Goal: Information Seeking & Learning: Learn about a topic

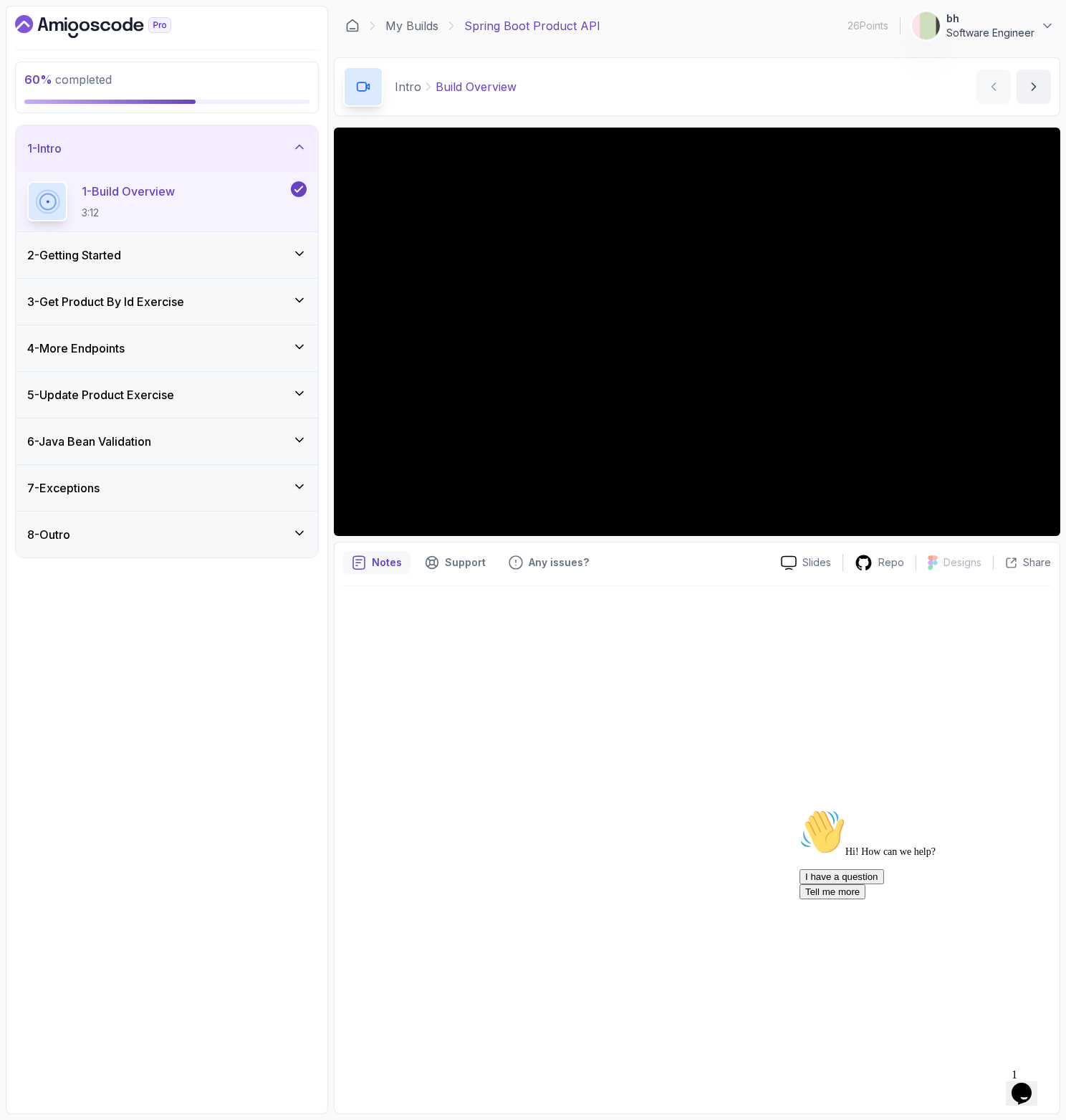
click at [397, 10] on div "My Builds Spring Boot Product API 26 Points 1 bh Software Engineer" at bounding box center [697, 26] width 727 height 40
click at [189, 367] on div "4 - More Endpoints" at bounding box center [167, 348] width 302 height 46
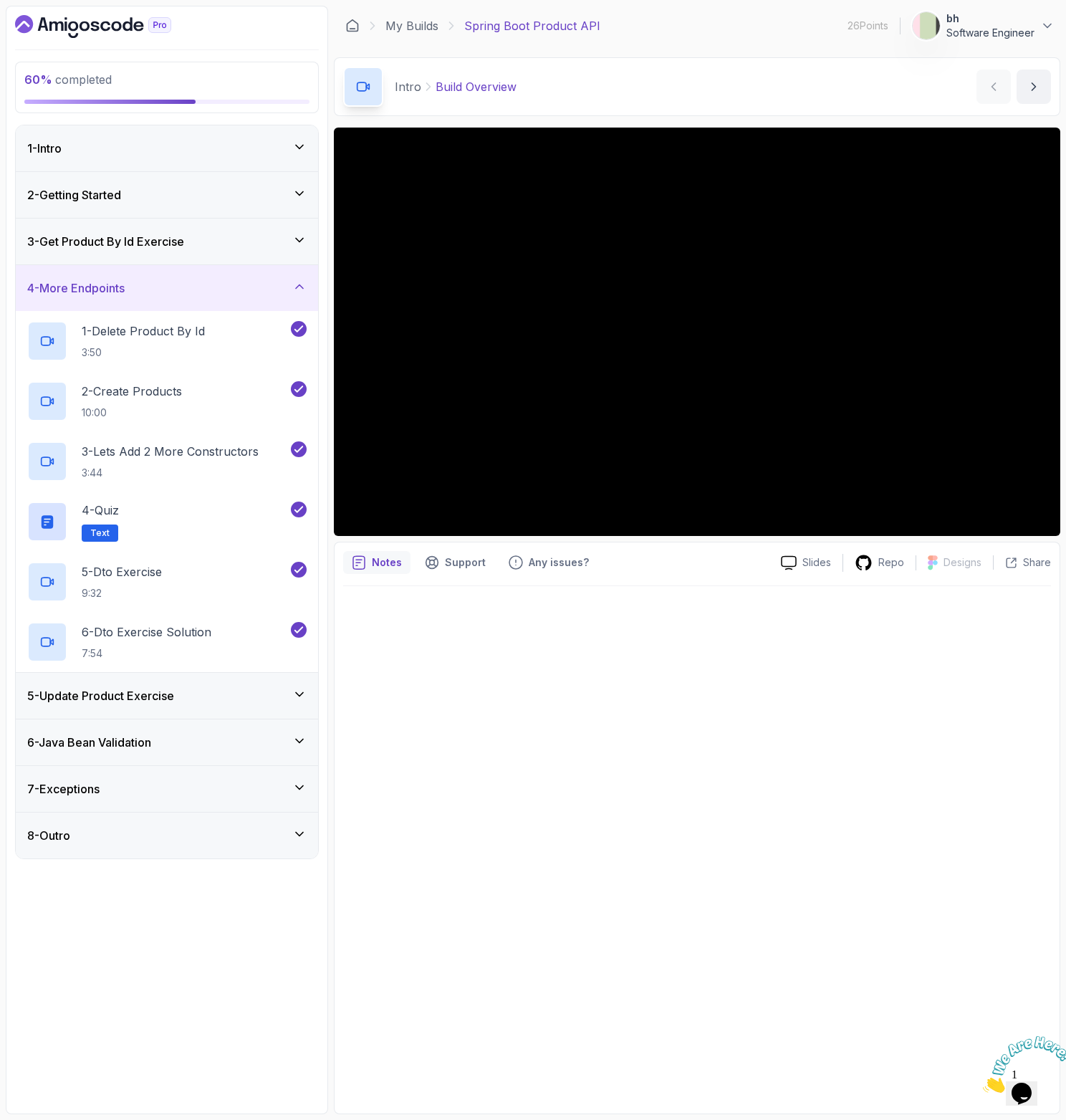
click at [166, 703] on h3 "5 - Update Product Exercise" at bounding box center [100, 696] width 147 height 18
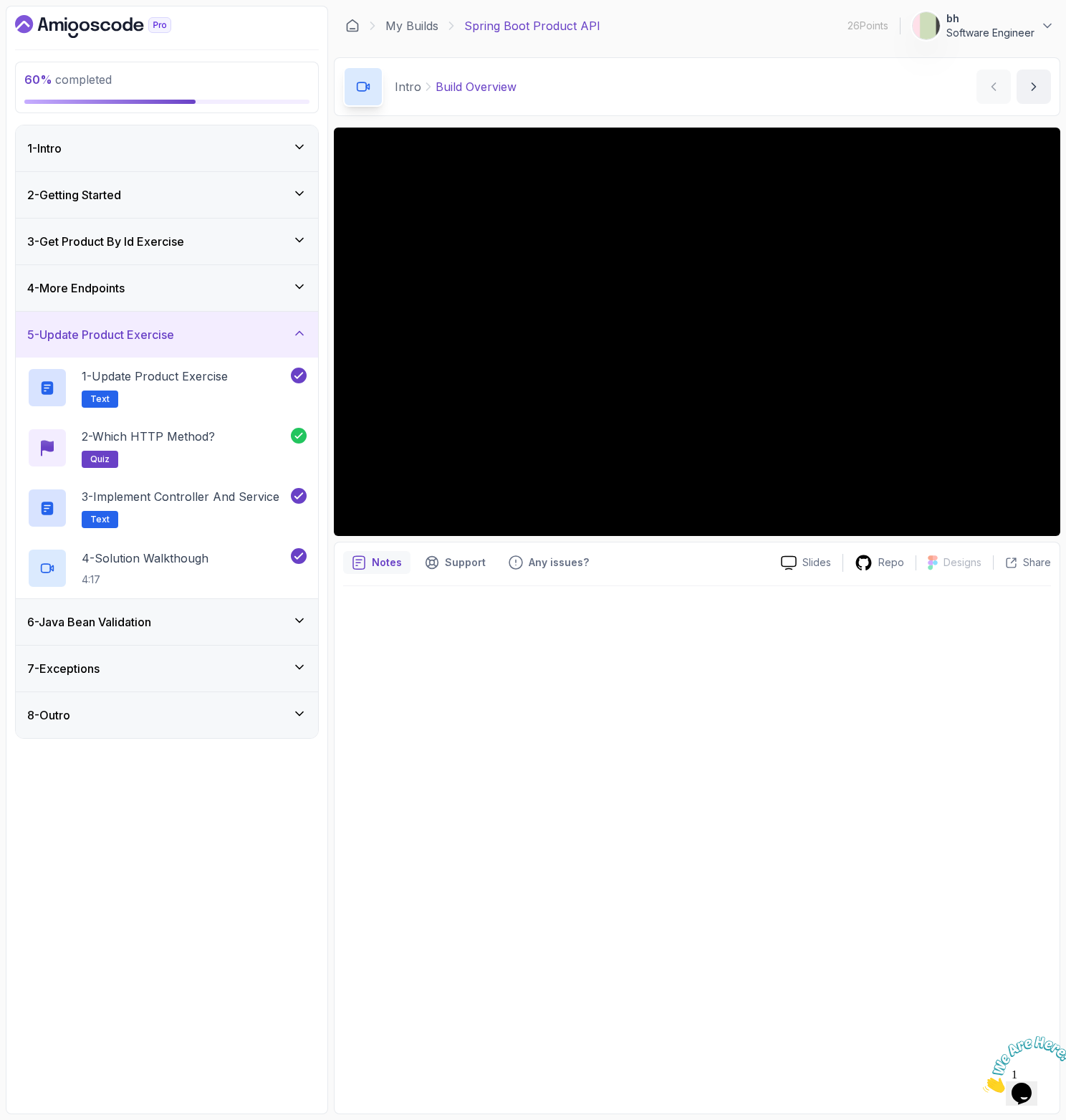
click at [145, 611] on div "6 - Java Bean Validation" at bounding box center [167, 622] width 302 height 46
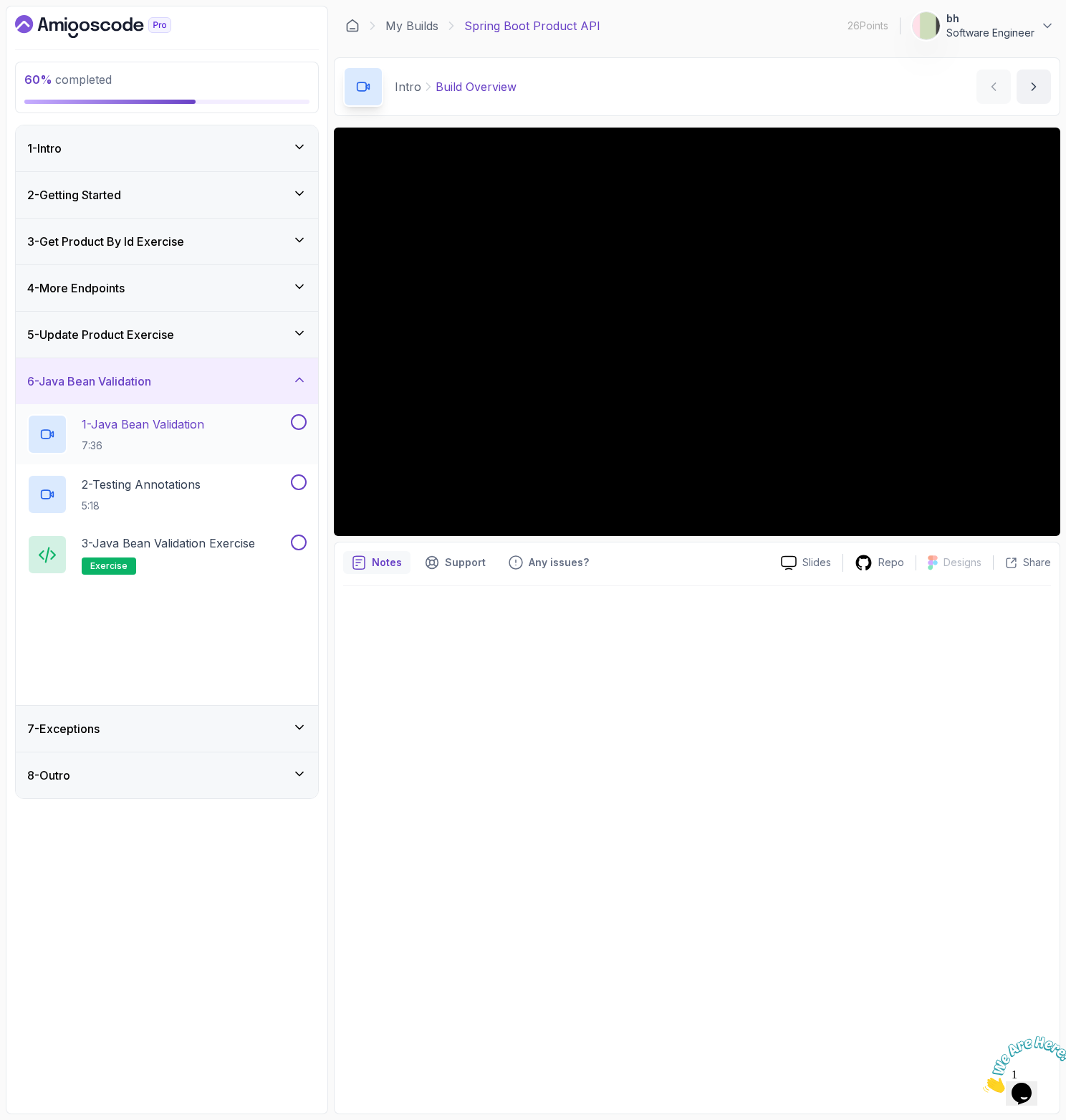
click at [134, 417] on p "1 - Java Bean Validation" at bounding box center [142, 424] width 122 height 18
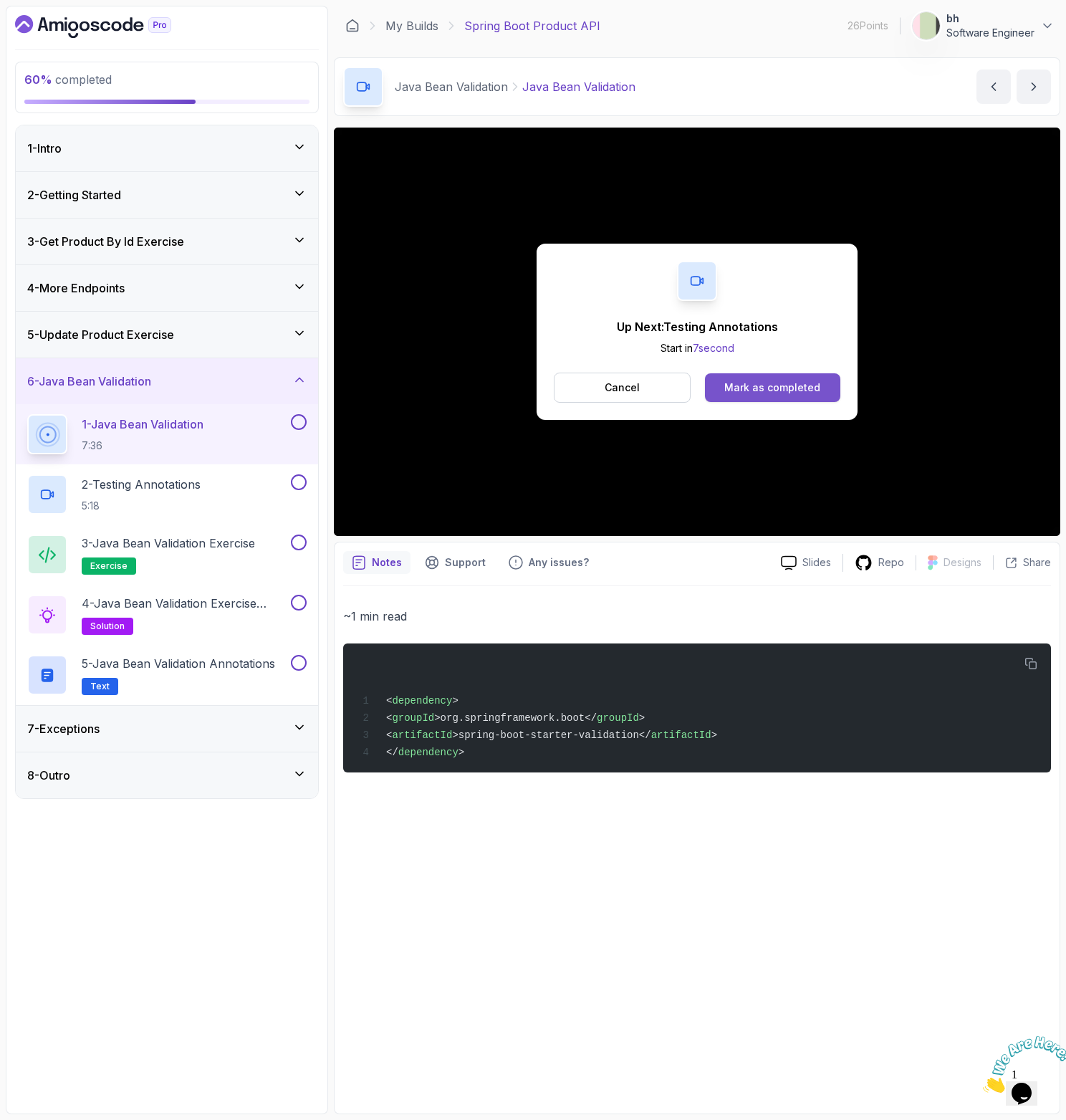
click at [769, 390] on div "Mark as completed" at bounding box center [772, 387] width 96 height 14
